Goal: Navigation & Orientation: Understand site structure

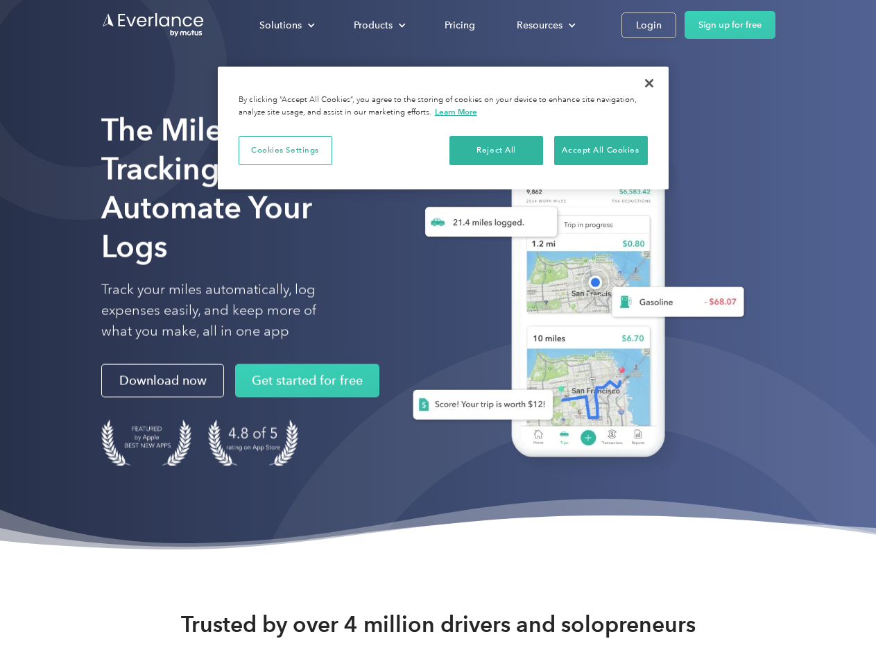
click at [287, 25] on div "Solutions" at bounding box center [280, 25] width 42 height 17
click at [378, 25] on div "Products" at bounding box center [373, 25] width 39 height 17
click at [545, 25] on div "Resources" at bounding box center [540, 25] width 46 height 17
click at [285, 150] on button "Cookies Settings" at bounding box center [286, 150] width 94 height 29
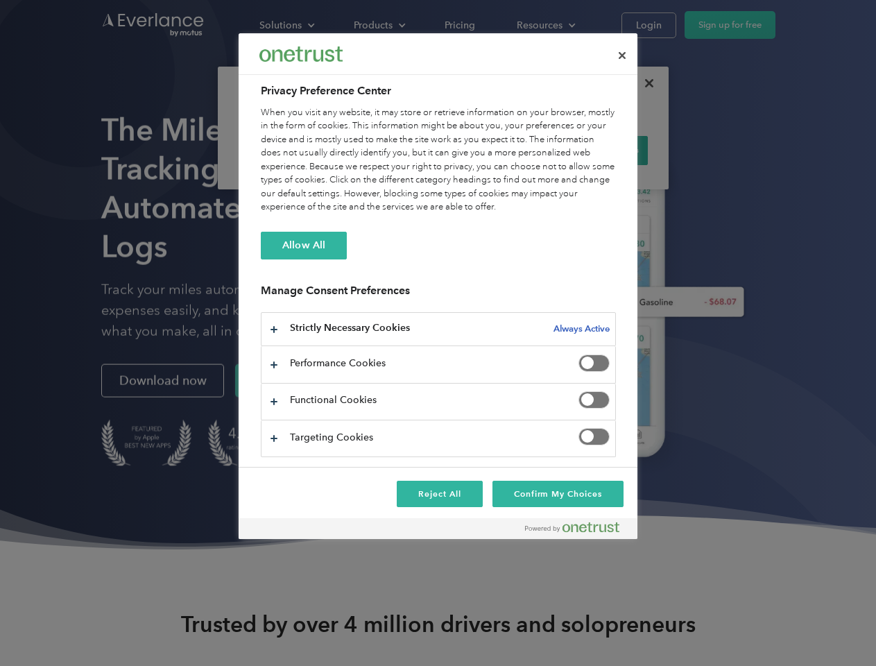
click at [497, 150] on div "When you visit any website, it may store or retrieve information on your browse…" at bounding box center [438, 160] width 355 height 108
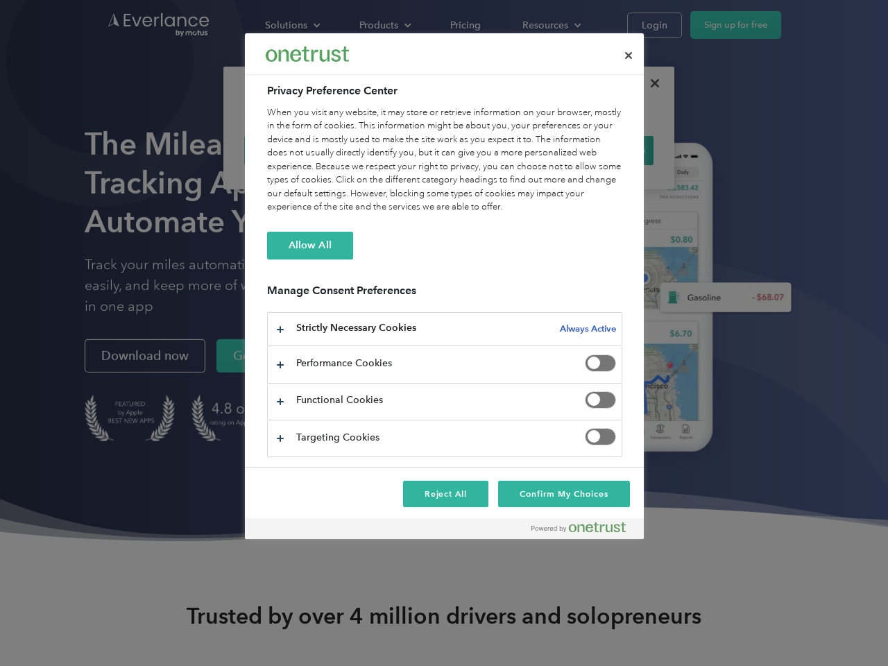
click at [601, 150] on div "When you visit any website, it may store or retrieve information on your browse…" at bounding box center [444, 160] width 355 height 108
click at [649, 83] on div at bounding box center [444, 333] width 888 height 666
